Goal: Task Accomplishment & Management: Use online tool/utility

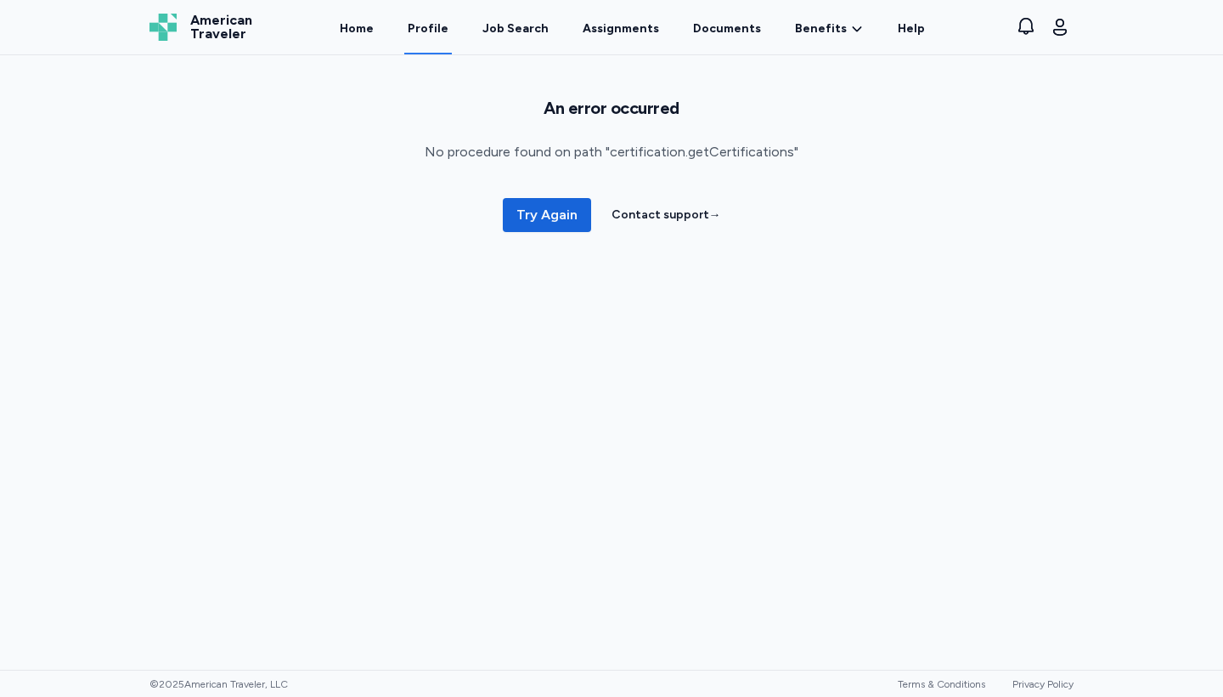
click at [914, 33] on div "Home Profile Job Search Assignments Documents Benefits Benefits Overview Referr…" at bounding box center [633, 27] width 720 height 54
click at [556, 217] on span "Try Again" at bounding box center [546, 215] width 61 height 20
click at [556, 209] on span "Try Again" at bounding box center [546, 215] width 61 height 20
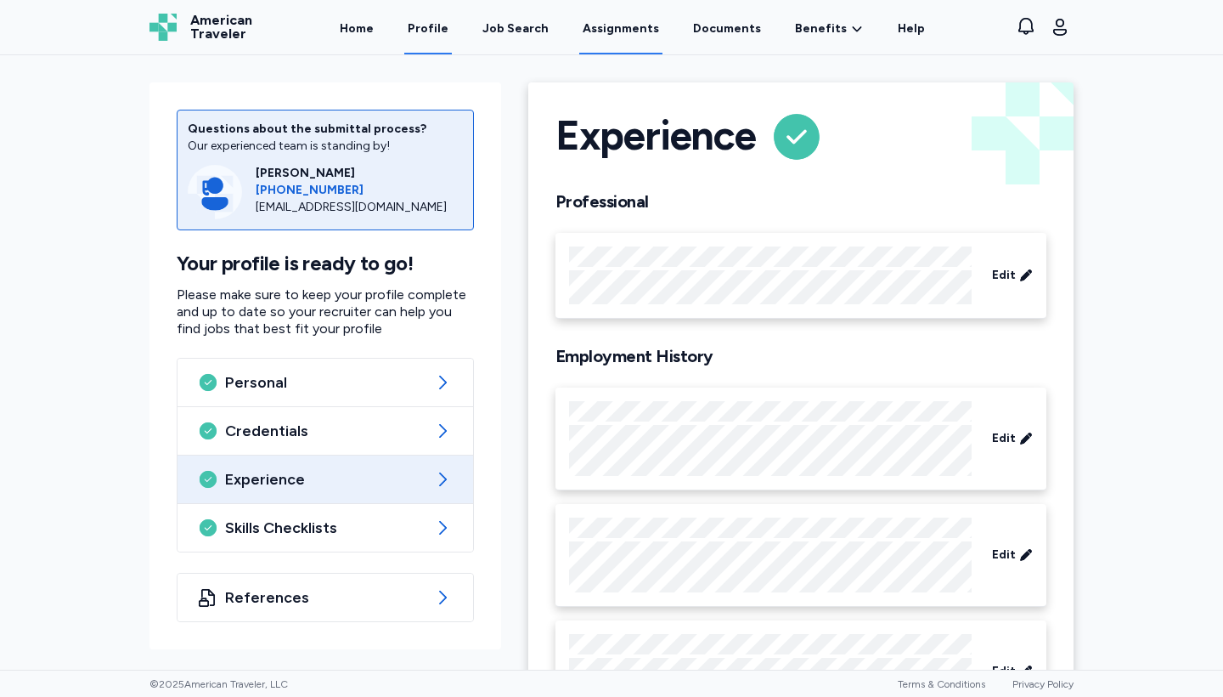
click at [637, 26] on link "Assignments" at bounding box center [620, 28] width 83 height 53
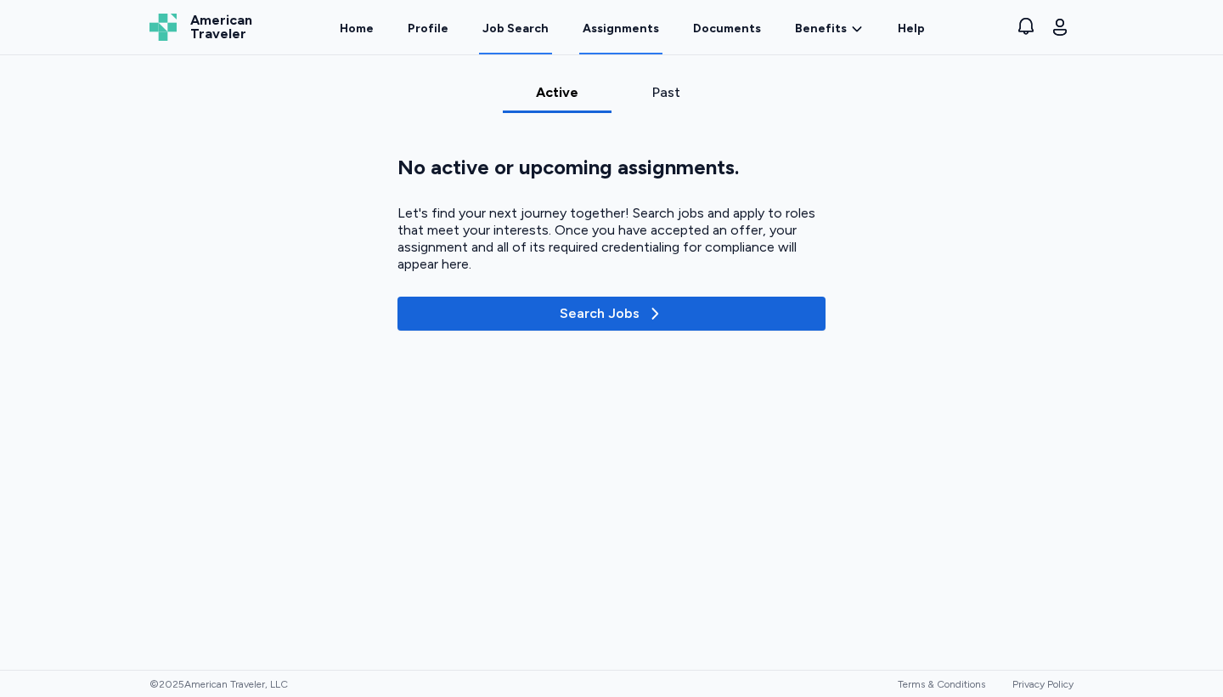
click at [520, 29] on div "Job Search" at bounding box center [516, 28] width 66 height 17
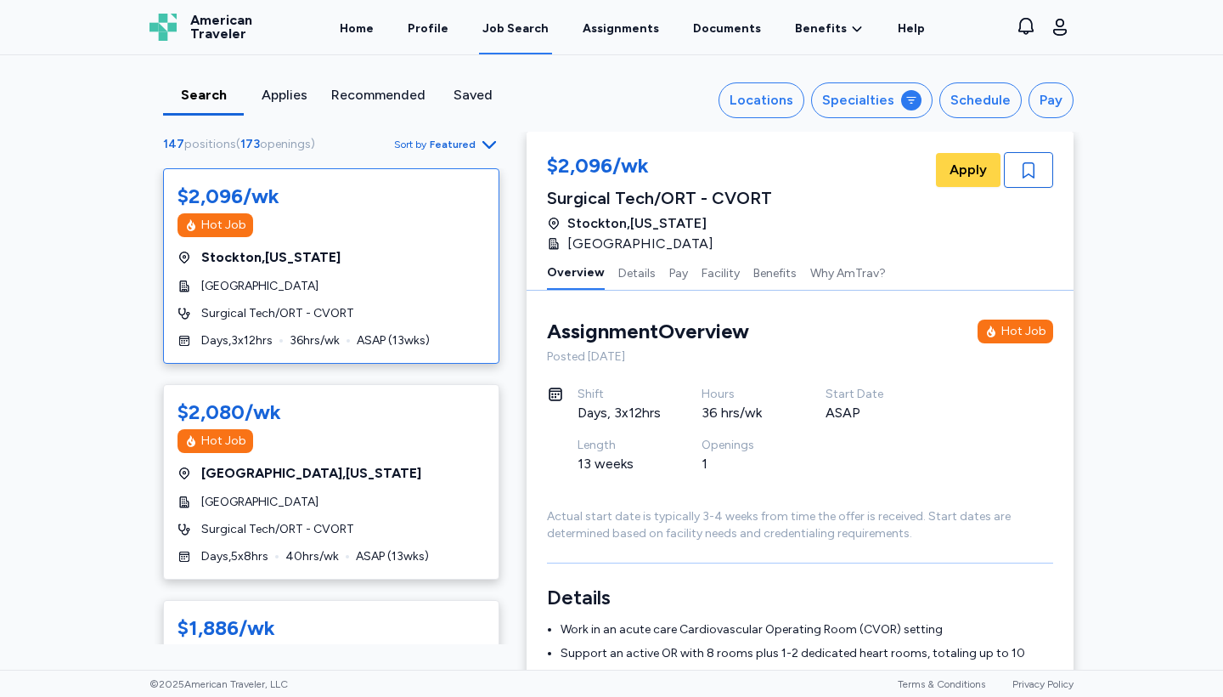
click at [210, 89] on div "Search" at bounding box center [203, 95] width 67 height 20
click at [768, 82] on div "Search Applies Recommended Saved Locations Specialties Schedule Pay 147 positio…" at bounding box center [611, 93] width 951 height 76
click at [768, 88] on button "Locations" at bounding box center [762, 100] width 86 height 36
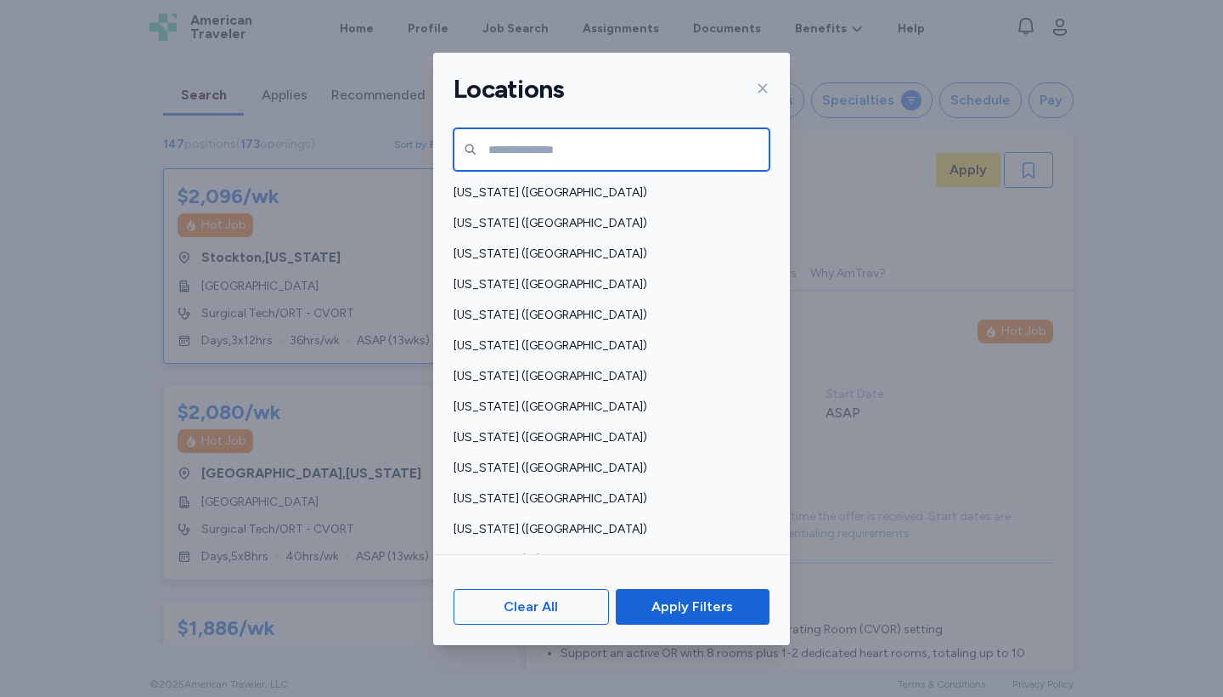
click at [623, 149] on input "text" at bounding box center [612, 149] width 316 height 42
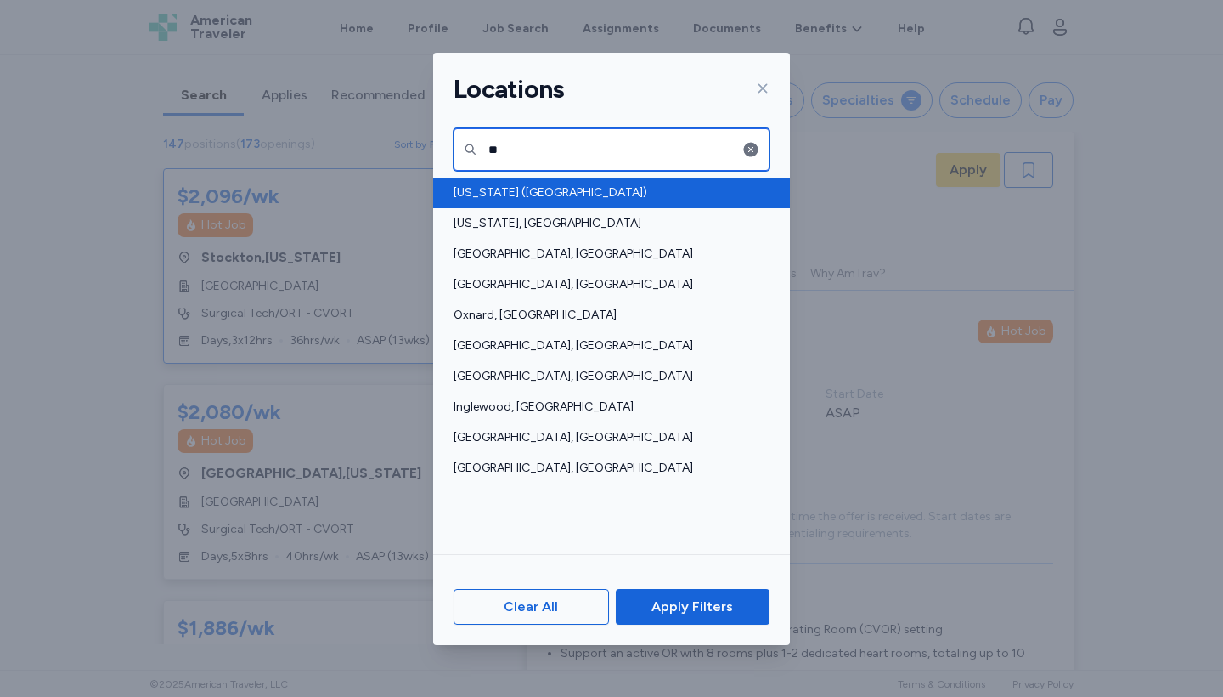
type input "**"
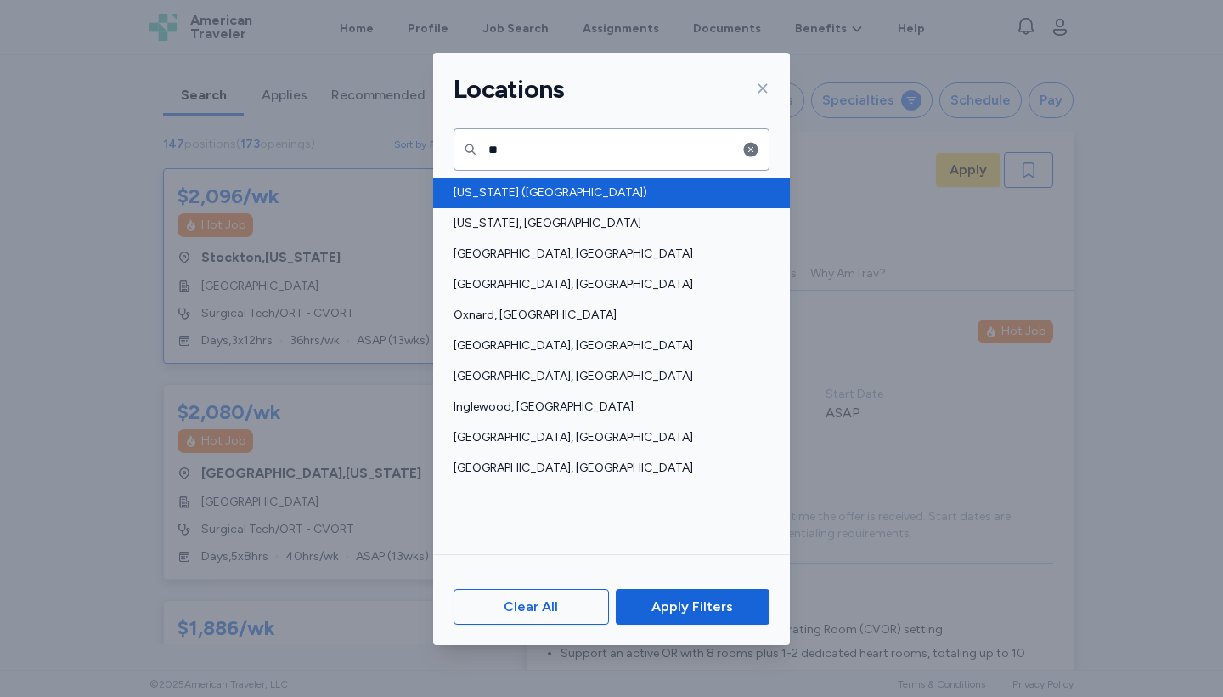
click at [573, 191] on span "[US_STATE] ([GEOGRAPHIC_DATA])" at bounding box center [607, 192] width 306 height 17
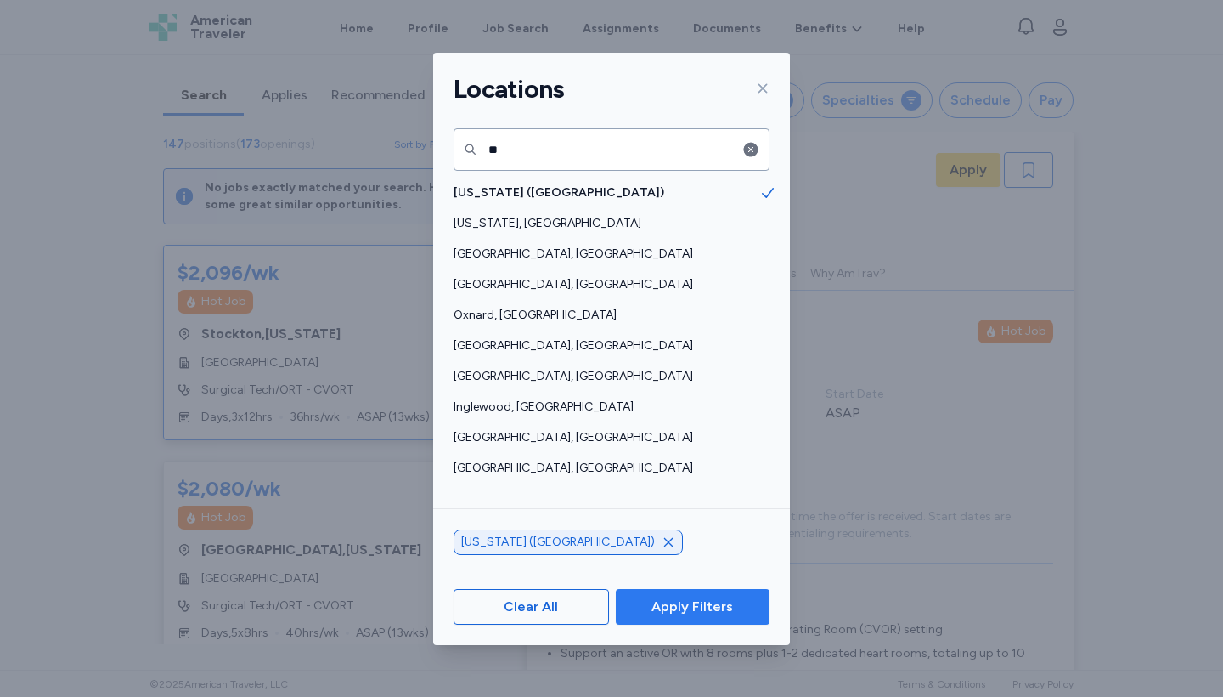
click at [701, 615] on span "Apply Filters" at bounding box center [693, 606] width 82 height 20
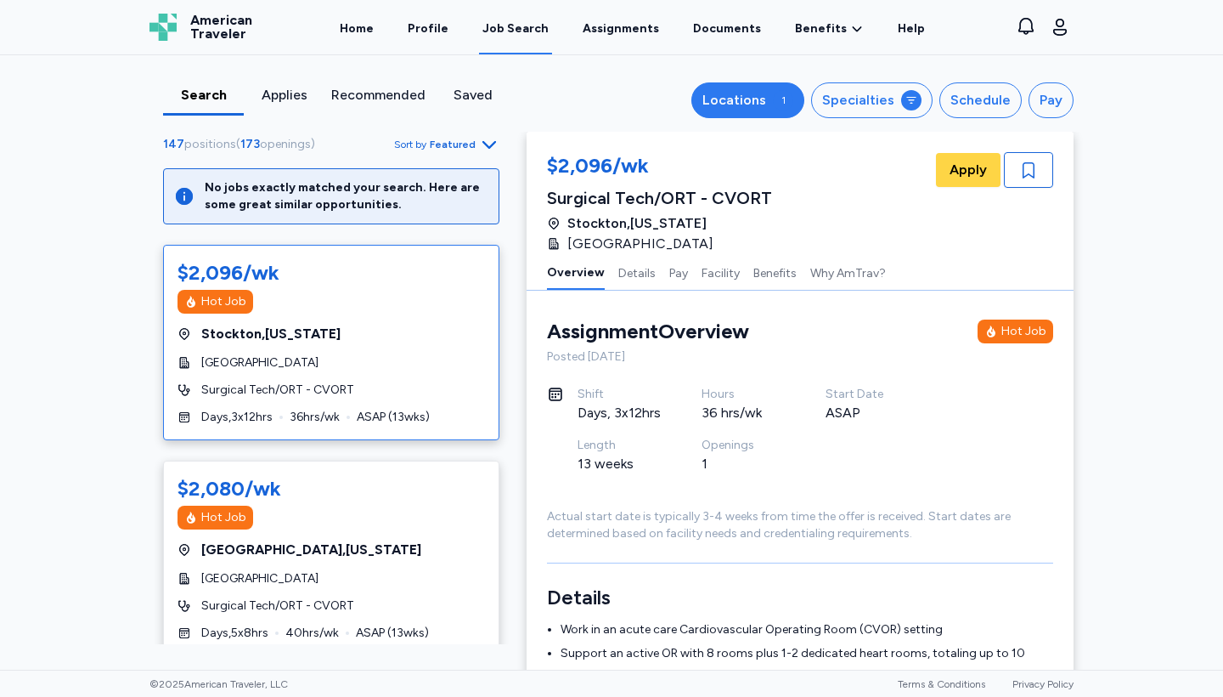
click at [751, 99] on div "Locations" at bounding box center [735, 100] width 64 height 20
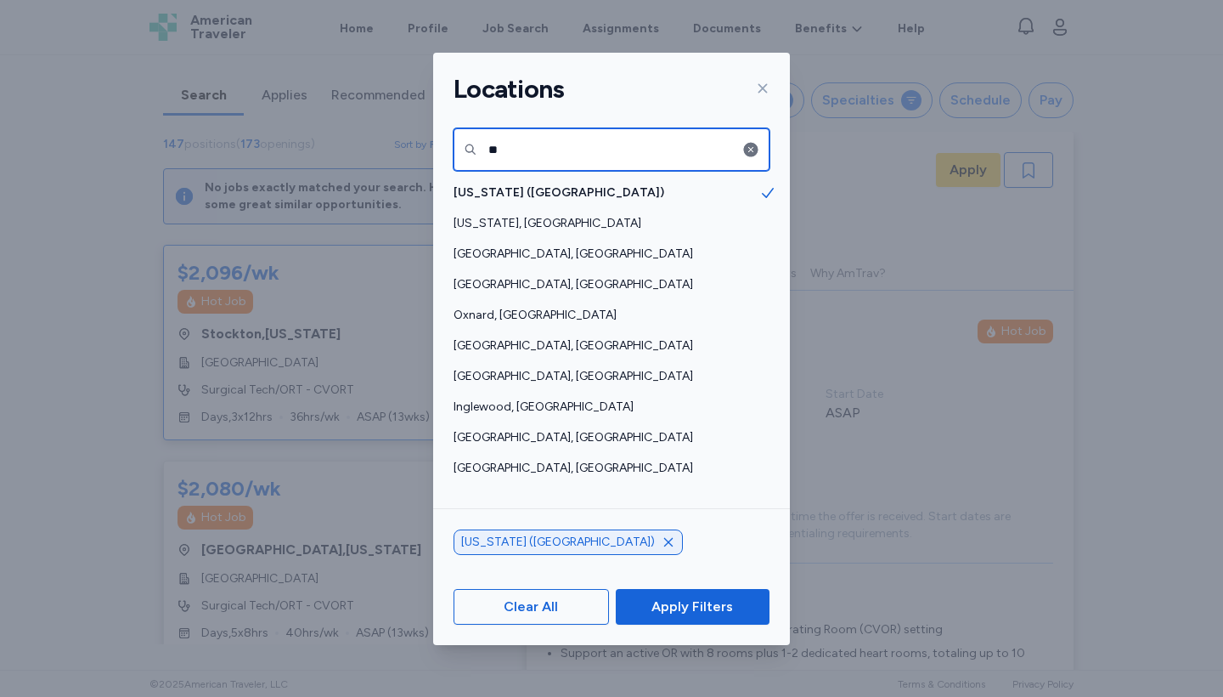
click at [663, 144] on input "**" at bounding box center [612, 149] width 316 height 42
type input "*"
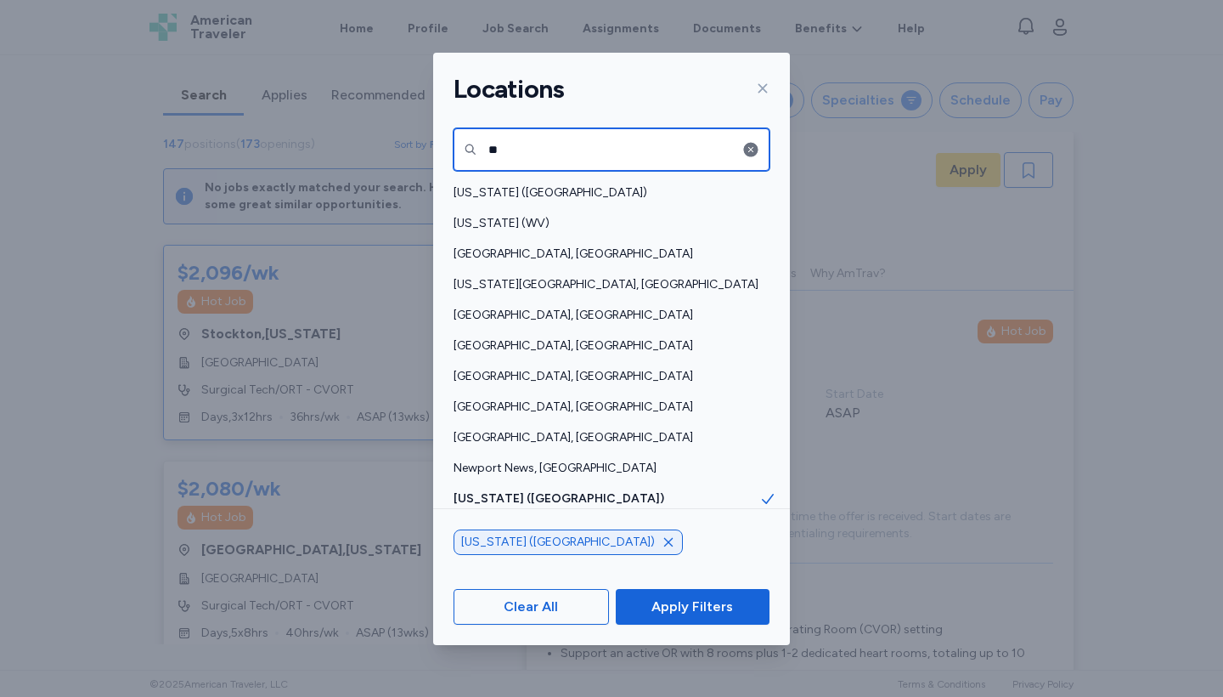
type input "*"
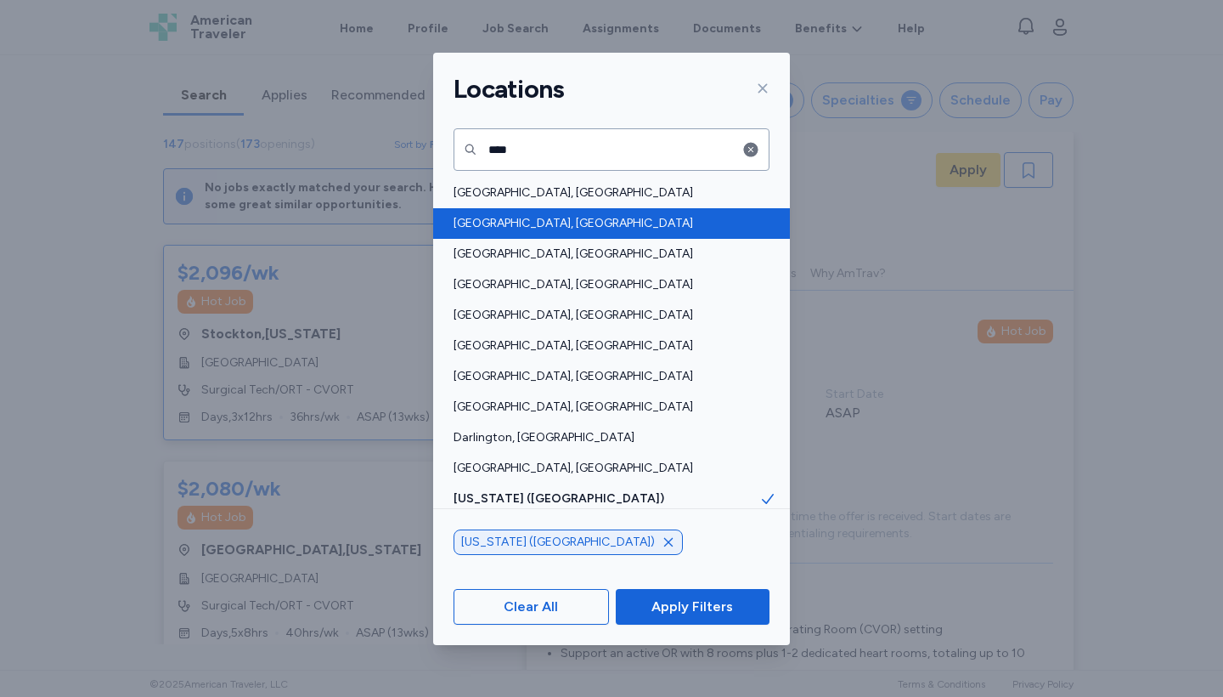
drag, startPoint x: 576, startPoint y: 183, endPoint x: 490, endPoint y: 221, distance: 93.9
click at [490, 221] on span "[GEOGRAPHIC_DATA], [GEOGRAPHIC_DATA]" at bounding box center [607, 223] width 306 height 17
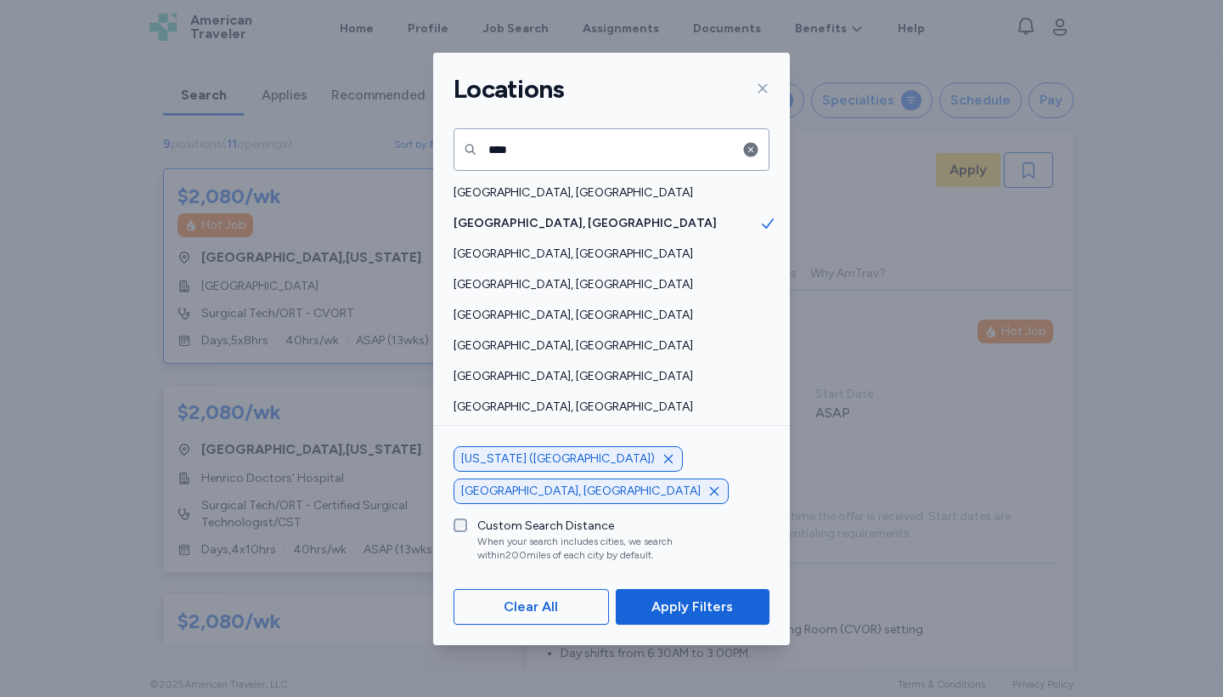
scroll to position [2, 0]
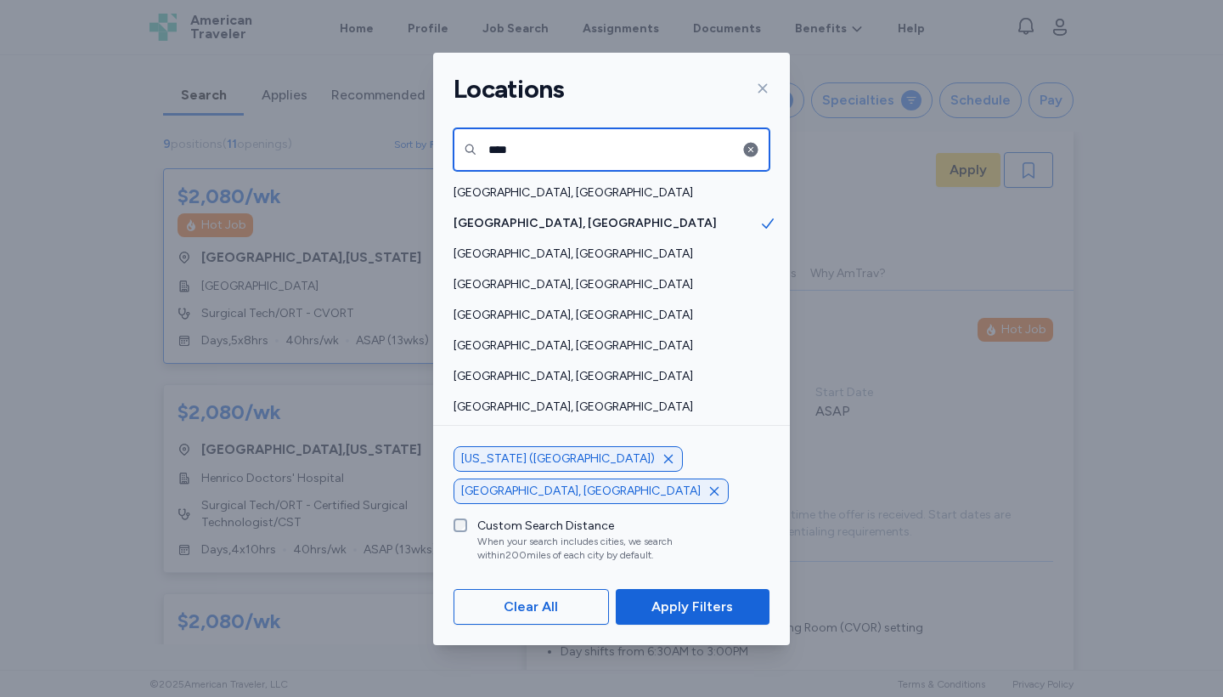
click at [545, 143] on input "****" at bounding box center [612, 149] width 316 height 42
type input "*"
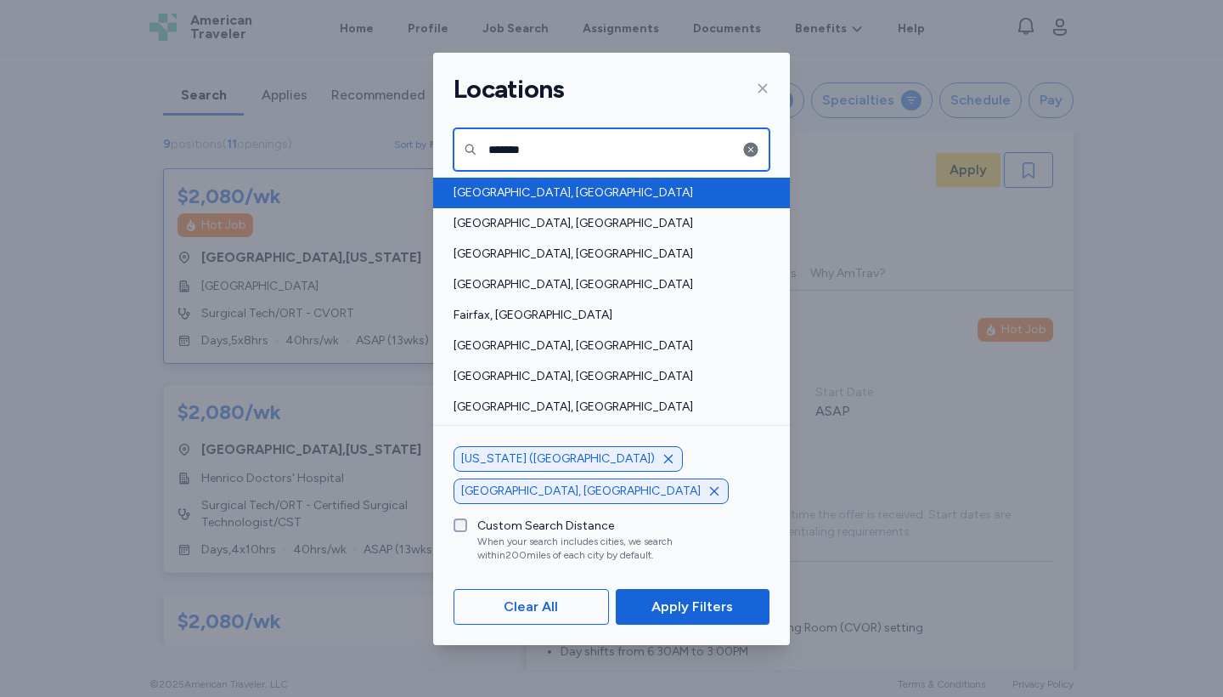
type input "*******"
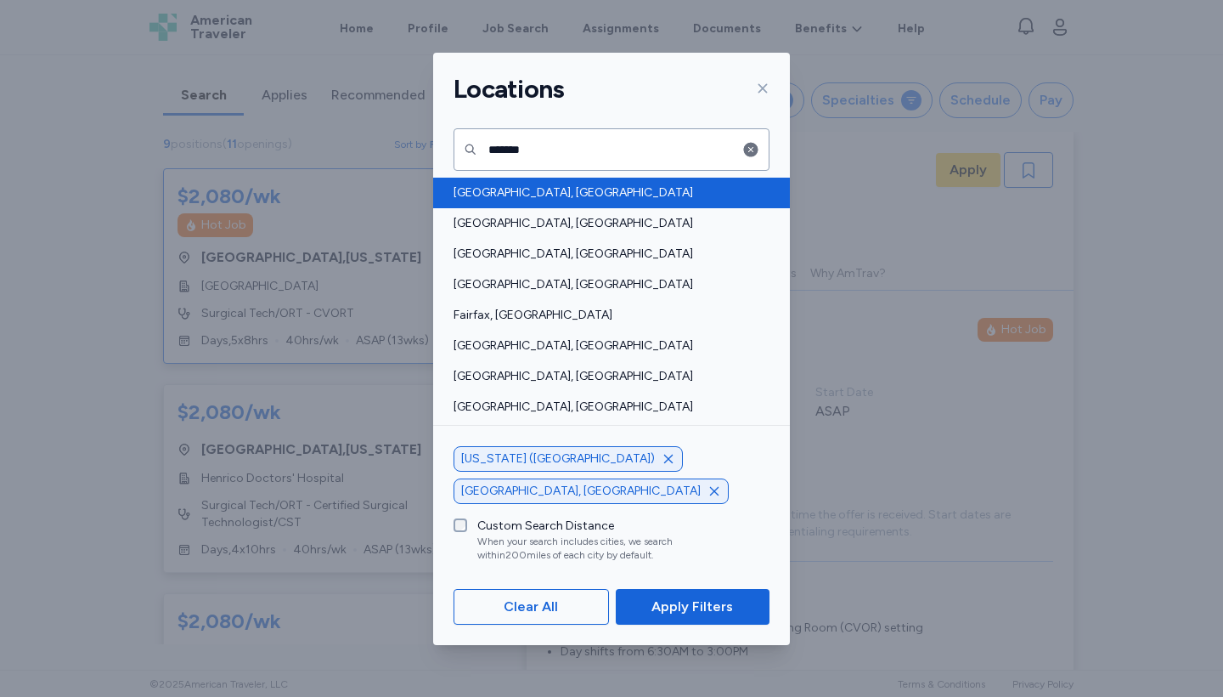
drag, startPoint x: 539, startPoint y: 178, endPoint x: 520, endPoint y: 195, distance: 25.8
click at [520, 195] on span "[GEOGRAPHIC_DATA], [GEOGRAPHIC_DATA]" at bounding box center [607, 192] width 306 height 17
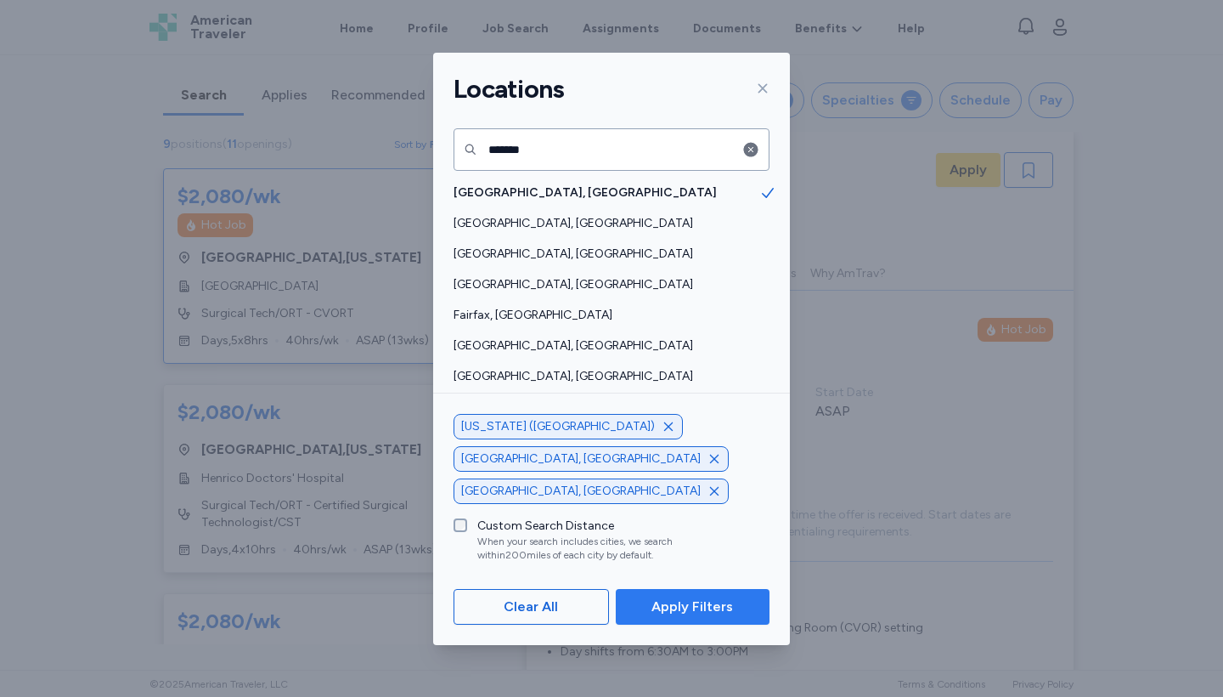
click at [703, 611] on span "Apply Filters" at bounding box center [693, 606] width 82 height 20
